Goal: Task Accomplishment & Management: Complete application form

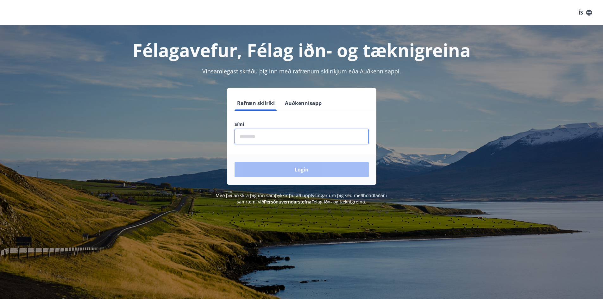
click at [277, 140] on input "phone" at bounding box center [302, 137] width 134 height 16
type input "********"
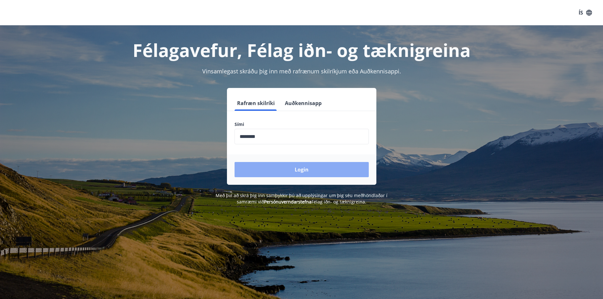
click at [291, 171] on button "Login" at bounding box center [302, 169] width 134 height 15
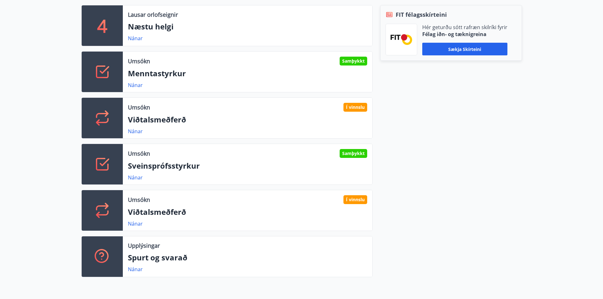
scroll to position [190, 0]
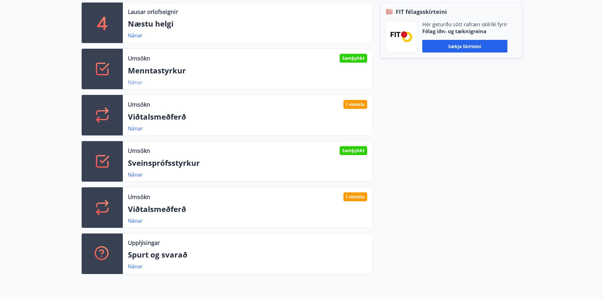
click at [135, 79] on link "Nánar" at bounding box center [135, 82] width 15 height 7
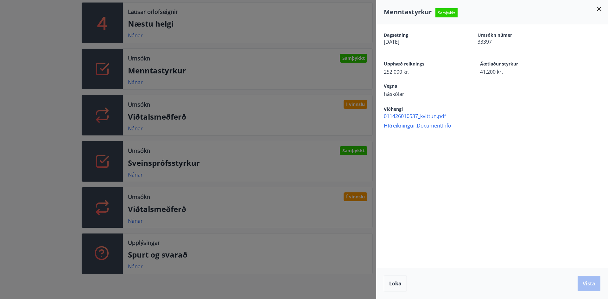
click at [599, 9] on icon at bounding box center [599, 9] width 4 height 4
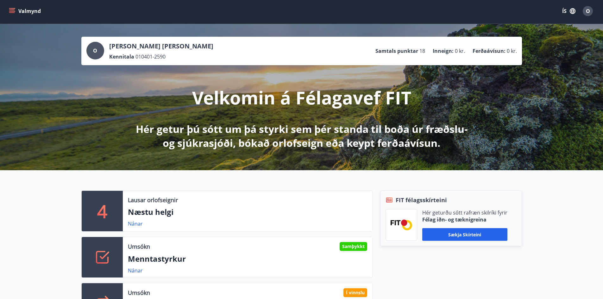
scroll to position [0, 0]
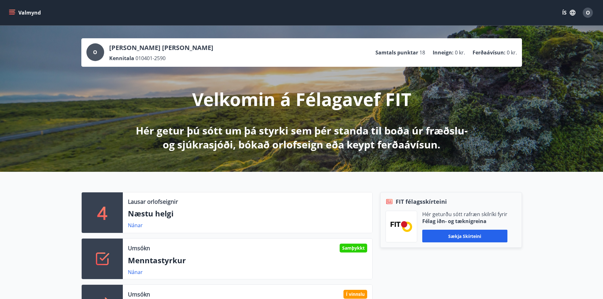
click at [14, 12] on icon "menu" at bounding box center [12, 12] width 6 height 6
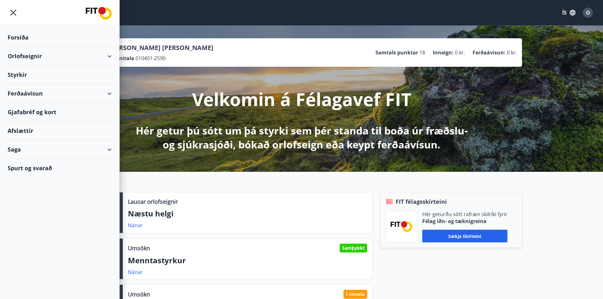
click at [30, 47] on div "Styrkir" at bounding box center [60, 37] width 104 height 19
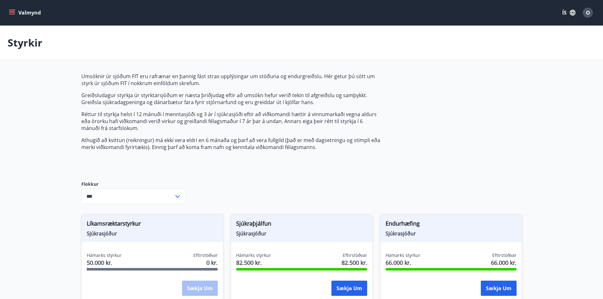
type input "***"
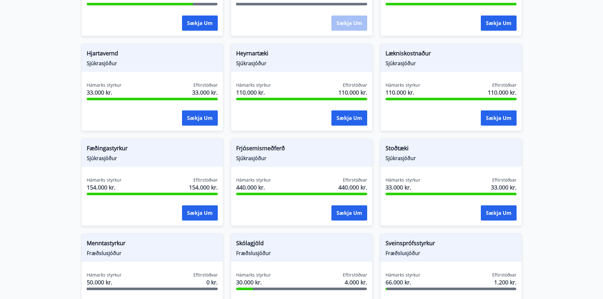
scroll to position [379, 0]
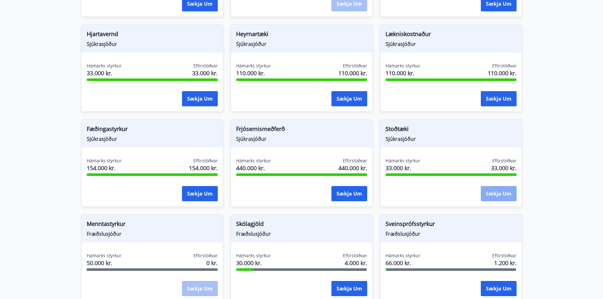
click at [491, 193] on button "Sækja um" at bounding box center [499, 193] width 36 height 15
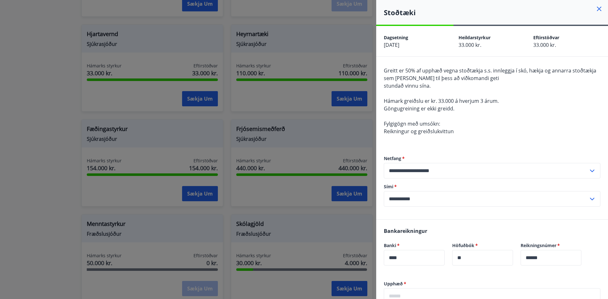
click at [595, 8] on icon at bounding box center [599, 9] width 8 height 8
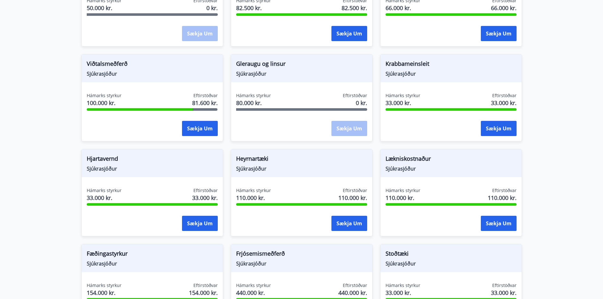
scroll to position [253, 0]
